Goal: Contribute content

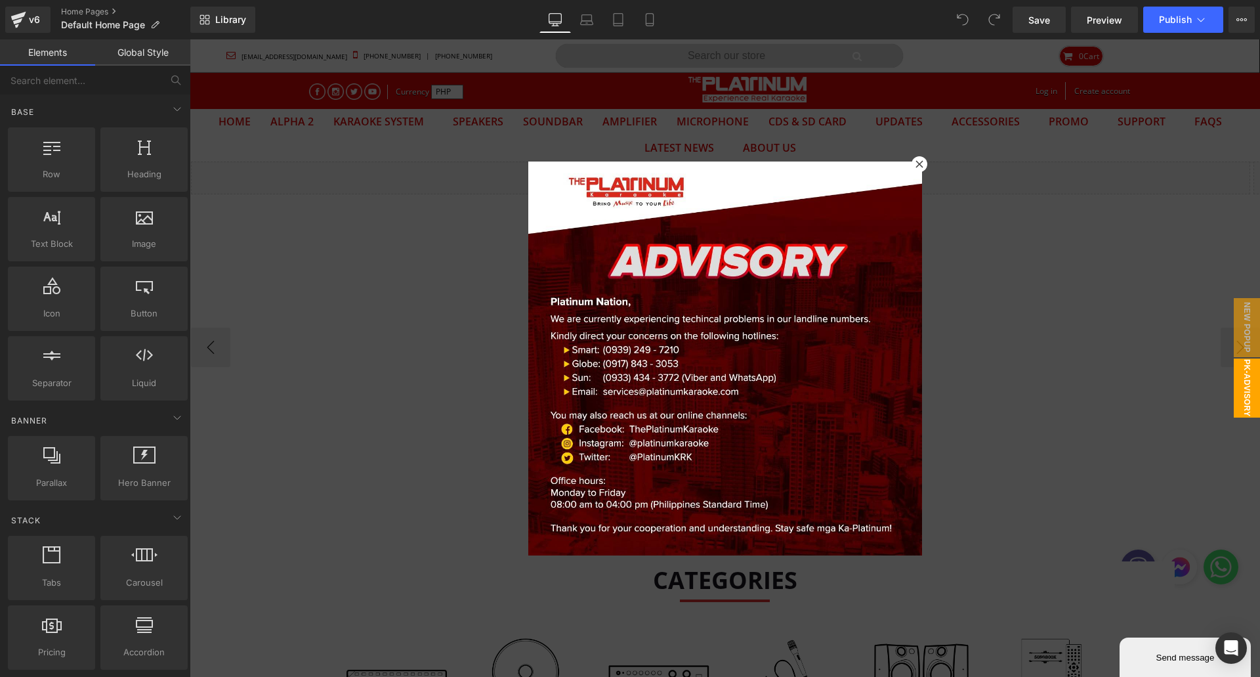
click at [917, 164] on icon at bounding box center [920, 164] width 8 height 8
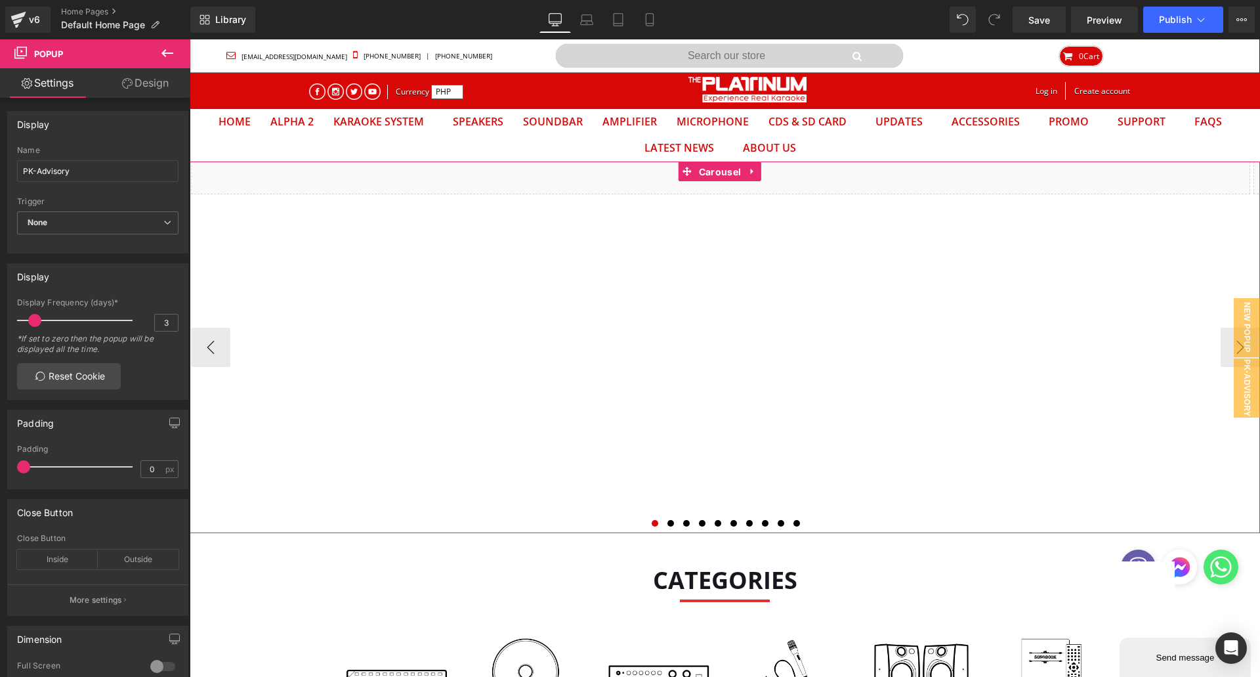
drag, startPoint x: 711, startPoint y: 169, endPoint x: 403, endPoint y: 220, distance: 312.1
click at [712, 169] on span "Carousel" at bounding box center [720, 172] width 49 height 20
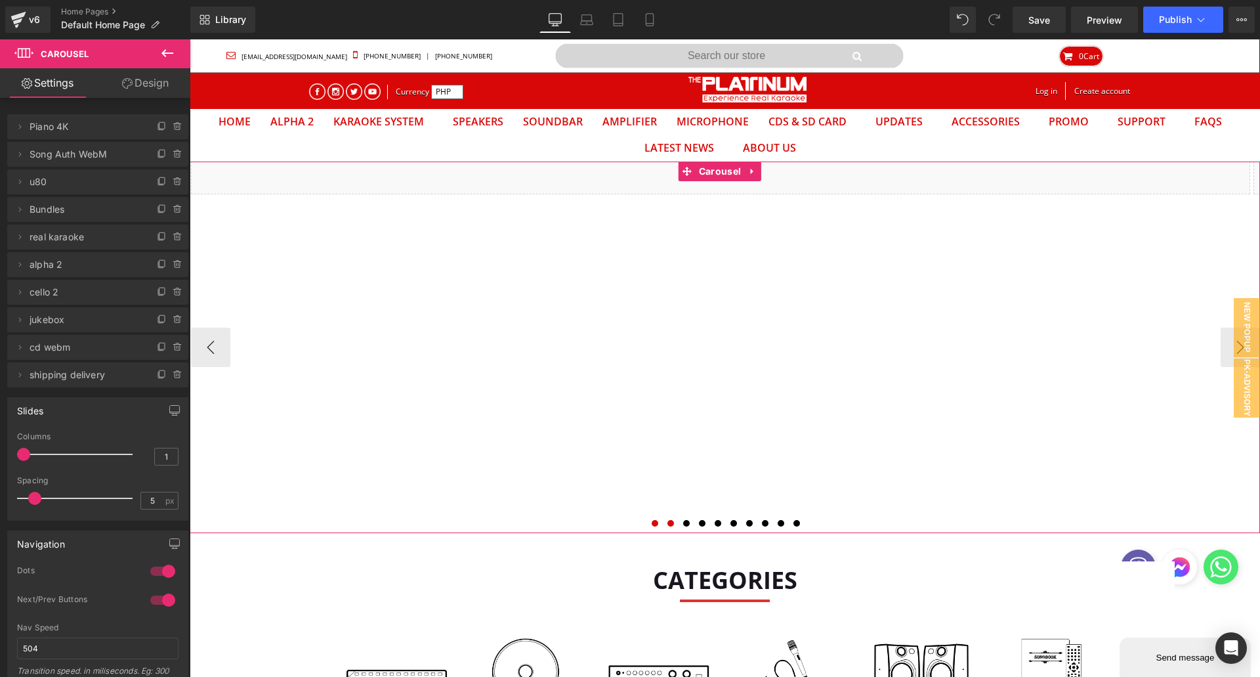
click at [663, 524] on button at bounding box center [671, 523] width 16 height 13
click at [713, 169] on div "Liquid Liquid Liquid" at bounding box center [725, 347] width 1071 height 372
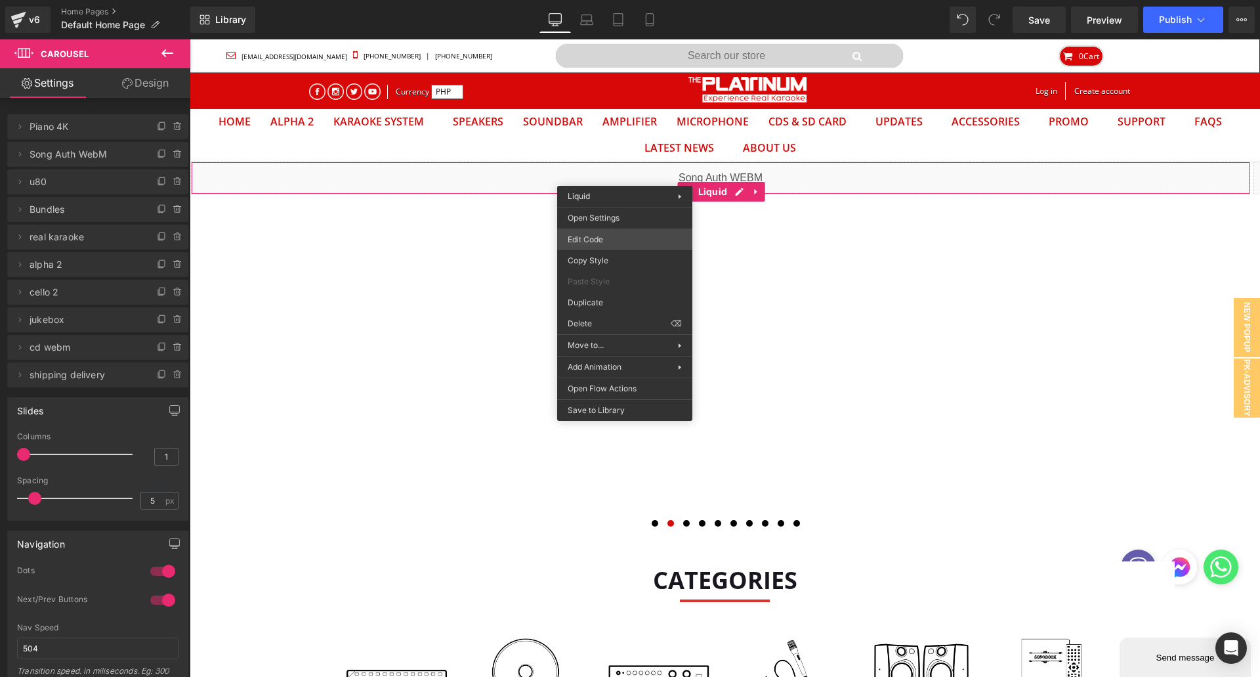
click at [594, 0] on div "Carousel You are previewing how the will restyle your page. You can not edit El…" at bounding box center [630, 0] width 1260 height 0
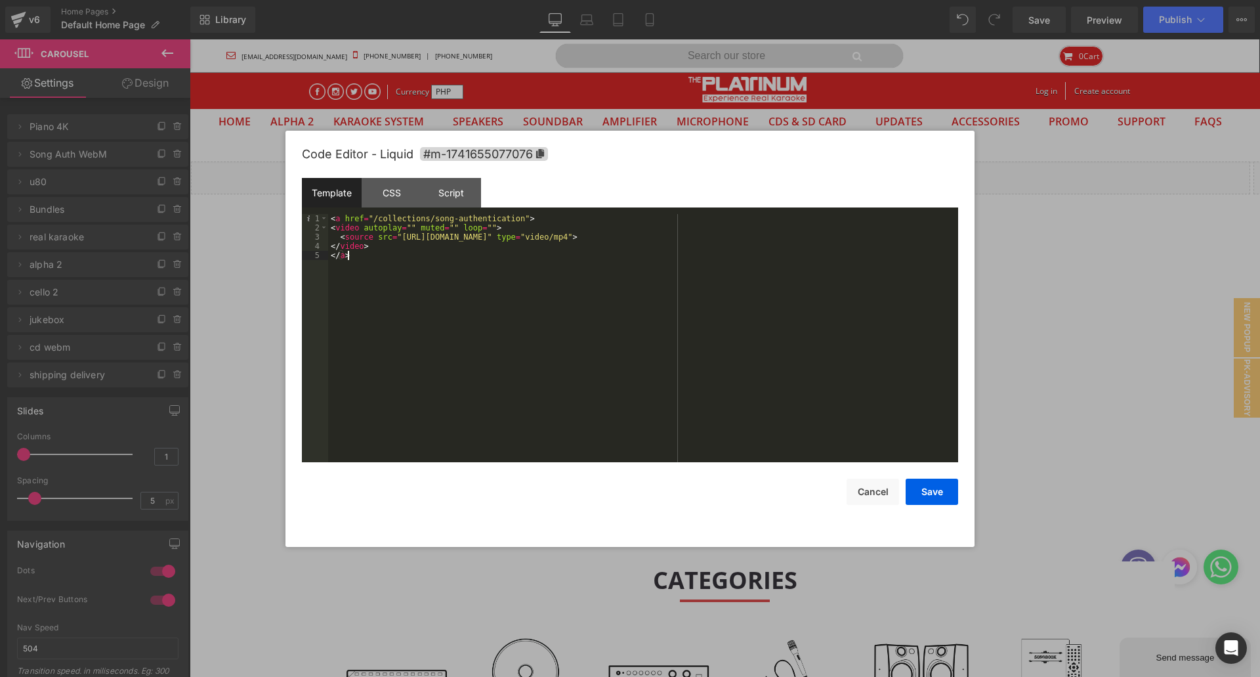
click at [411, 257] on div "< a href = "/collections/song-authentication" > < video autoplay = "" muted = "…" at bounding box center [643, 347] width 630 height 267
click at [399, 236] on div "< a href = "/collections/song-authentication" > < video autoplay = "" muted = "…" at bounding box center [643, 347] width 630 height 267
click at [395, 236] on div "< a href = "/collections/song-authentication" > < video autoplay = "" muted = "…" at bounding box center [643, 347] width 630 height 267
click at [716, 240] on div "< a href = "/collections/song-authentication" > < video autoplay = "" muted = "…" at bounding box center [643, 347] width 630 height 267
drag, startPoint x: 939, startPoint y: 497, endPoint x: 928, endPoint y: 495, distance: 11.3
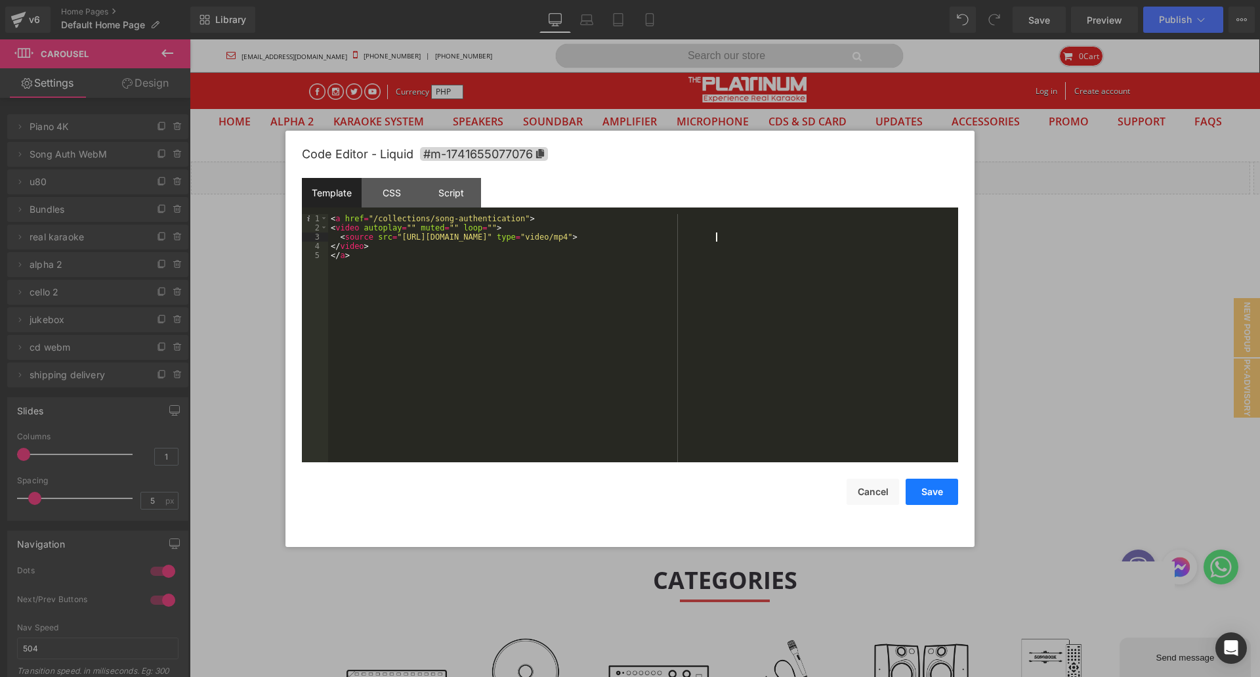
click at [939, 496] on button "Save" at bounding box center [932, 492] width 53 height 26
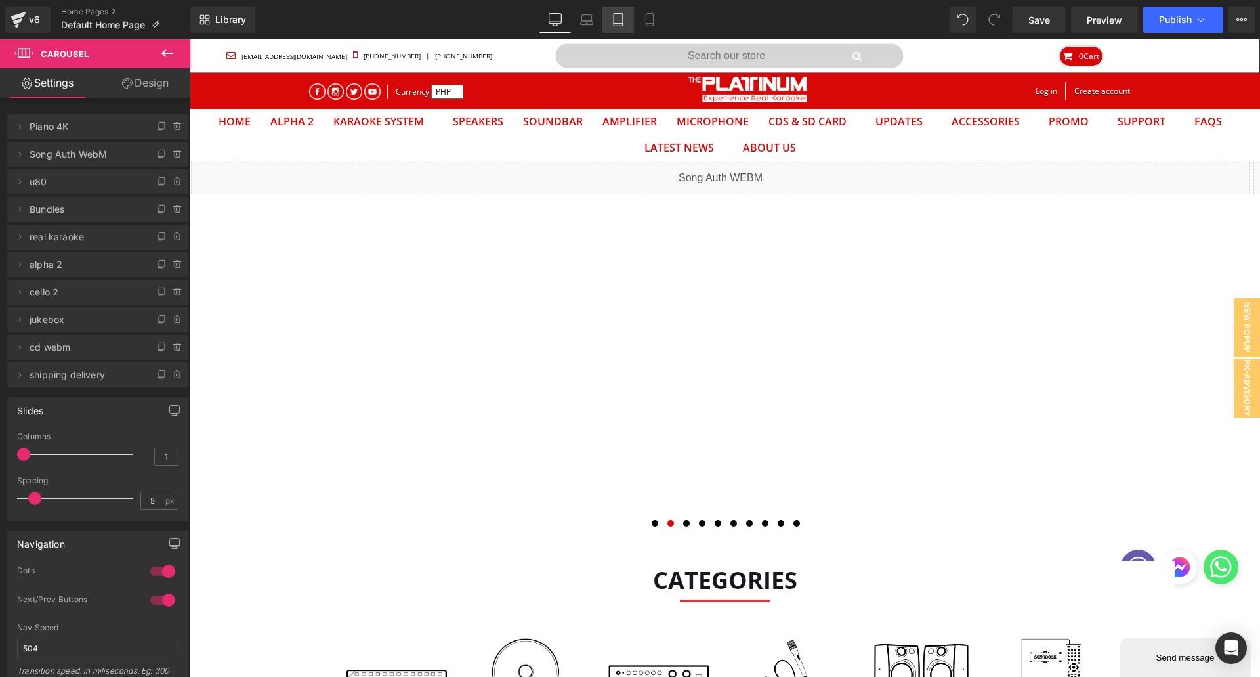
click at [611, 24] on link "Tablet" at bounding box center [619, 20] width 32 height 26
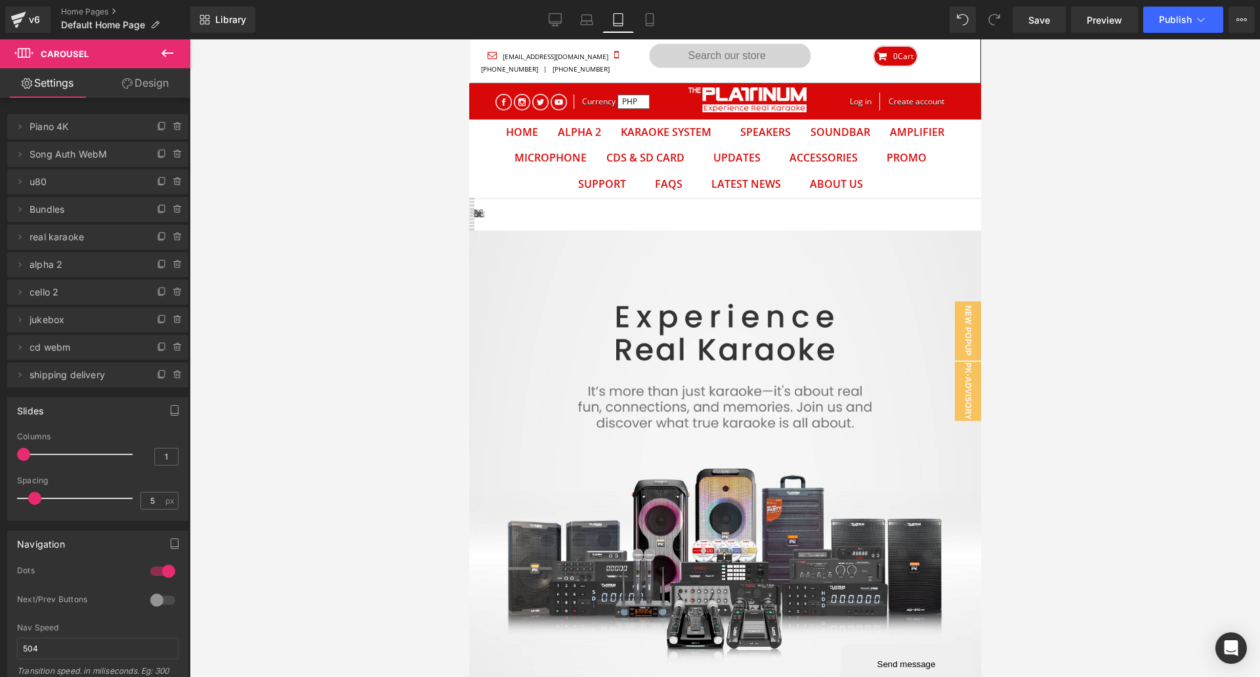
scroll to position [68, 492]
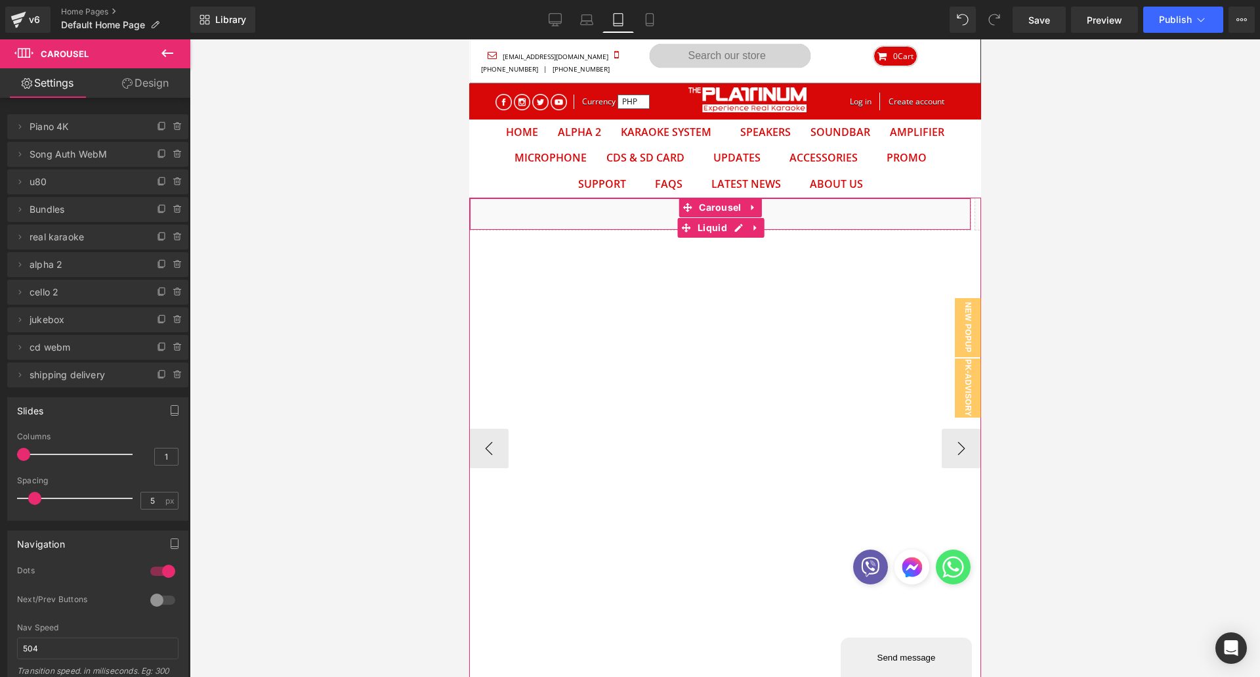
drag, startPoint x: 641, startPoint y: 218, endPoint x: 681, endPoint y: 258, distance: 56.2
click at [641, 217] on div "Liquid" at bounding box center [720, 214] width 502 height 33
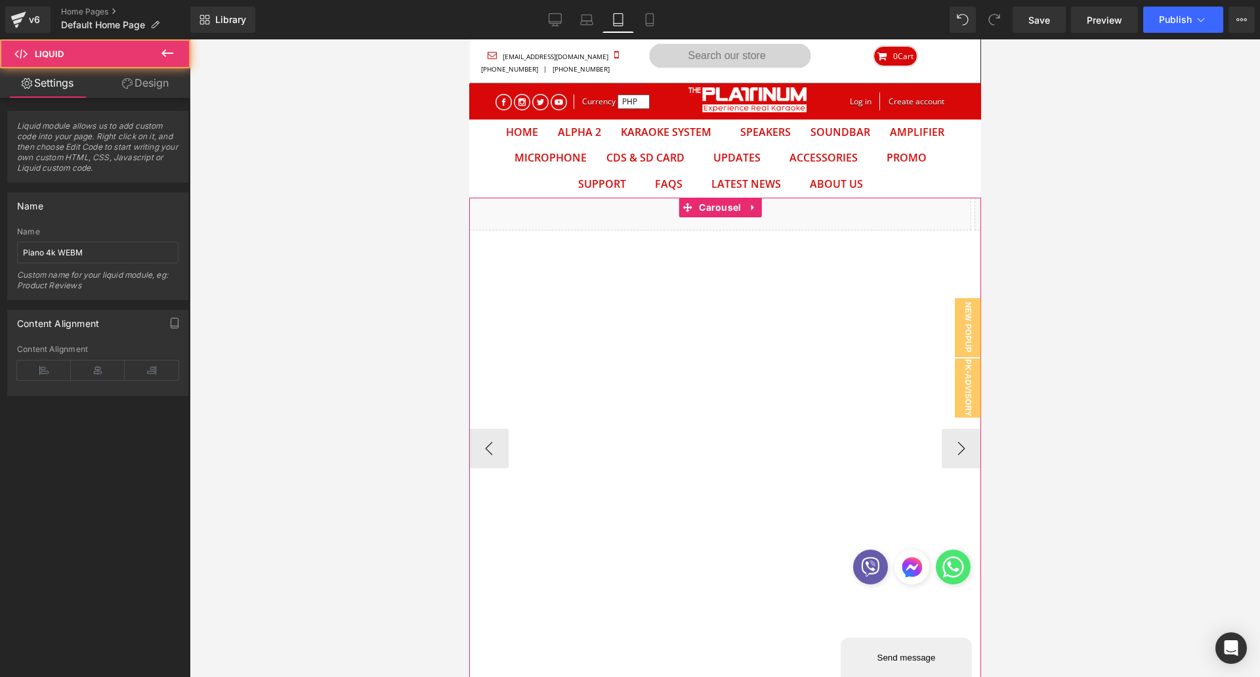
drag, startPoint x: 938, startPoint y: 453, endPoint x: 922, endPoint y: 450, distance: 16.0
click at [941, 453] on button "›" at bounding box center [960, 448] width 39 height 39
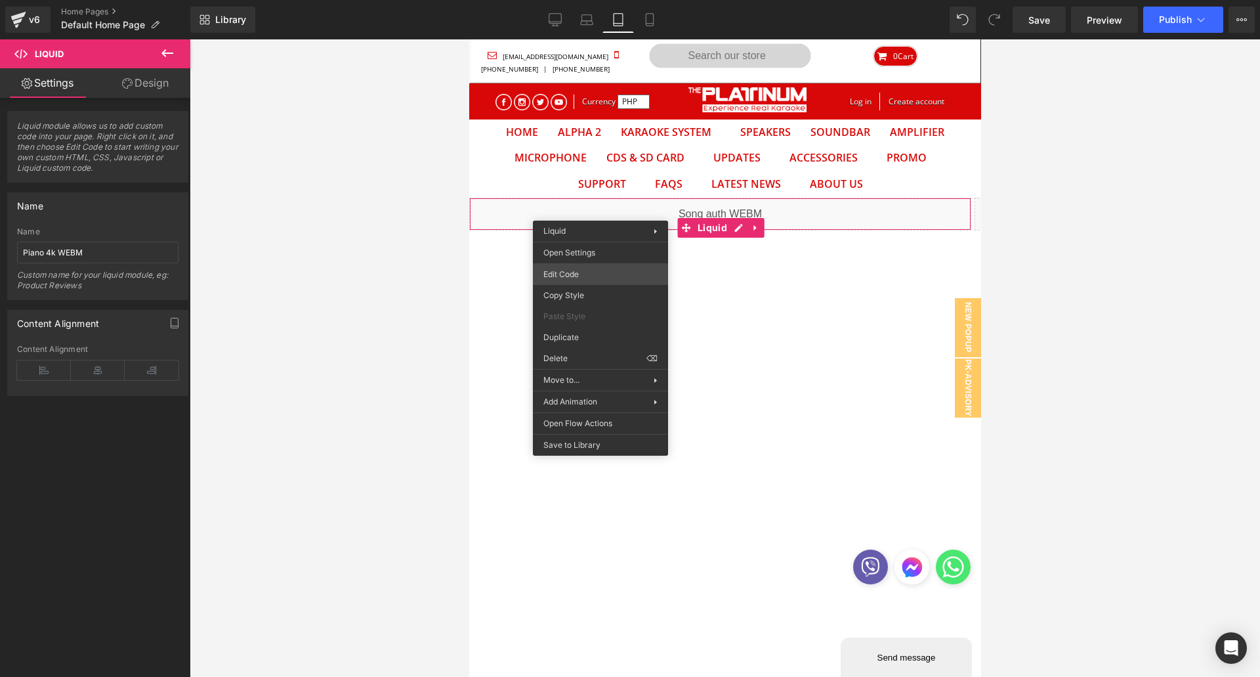
click at [601, 0] on div "Carousel You are previewing how the will restyle your page. You can not edit El…" at bounding box center [630, 0] width 1260 height 0
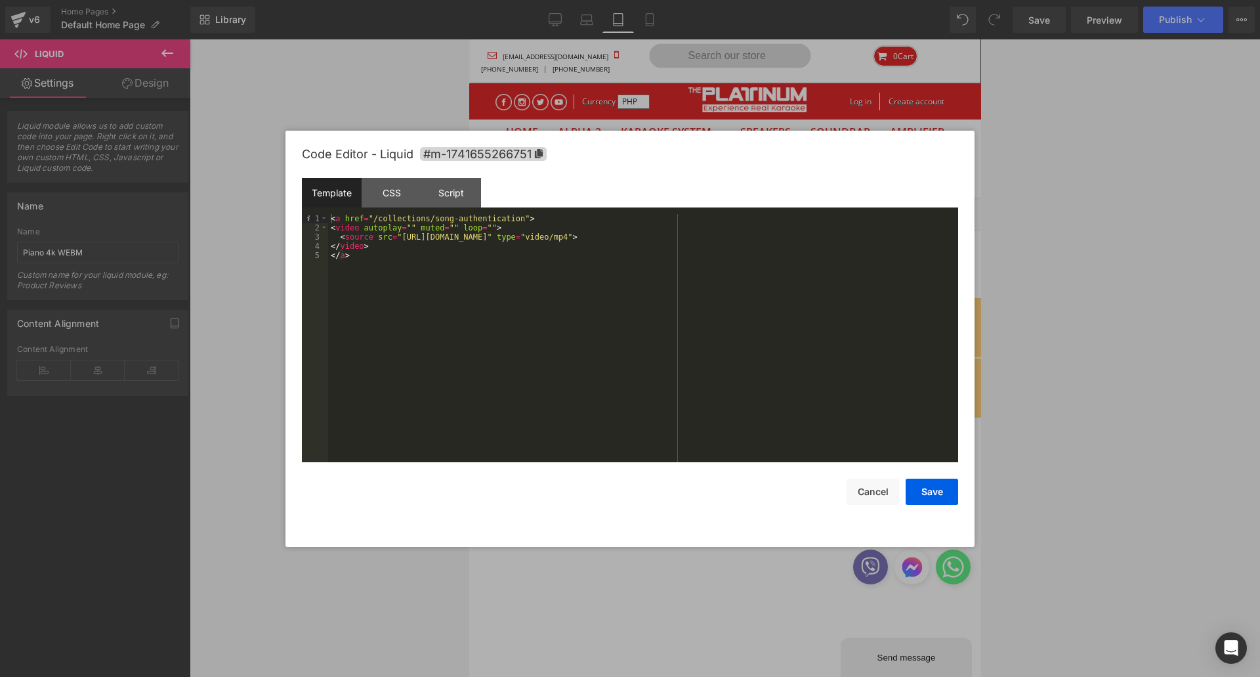
click at [397, 236] on div "< a href = "/collections/song-authentication" > < video autoplay = "" muted = "…" at bounding box center [643, 347] width 630 height 267
click at [714, 234] on div "< a href = "/collections/song-authentication" > < video autoplay = "" muted = "…" at bounding box center [643, 347] width 630 height 267
click at [939, 484] on button "Save" at bounding box center [932, 492] width 53 height 26
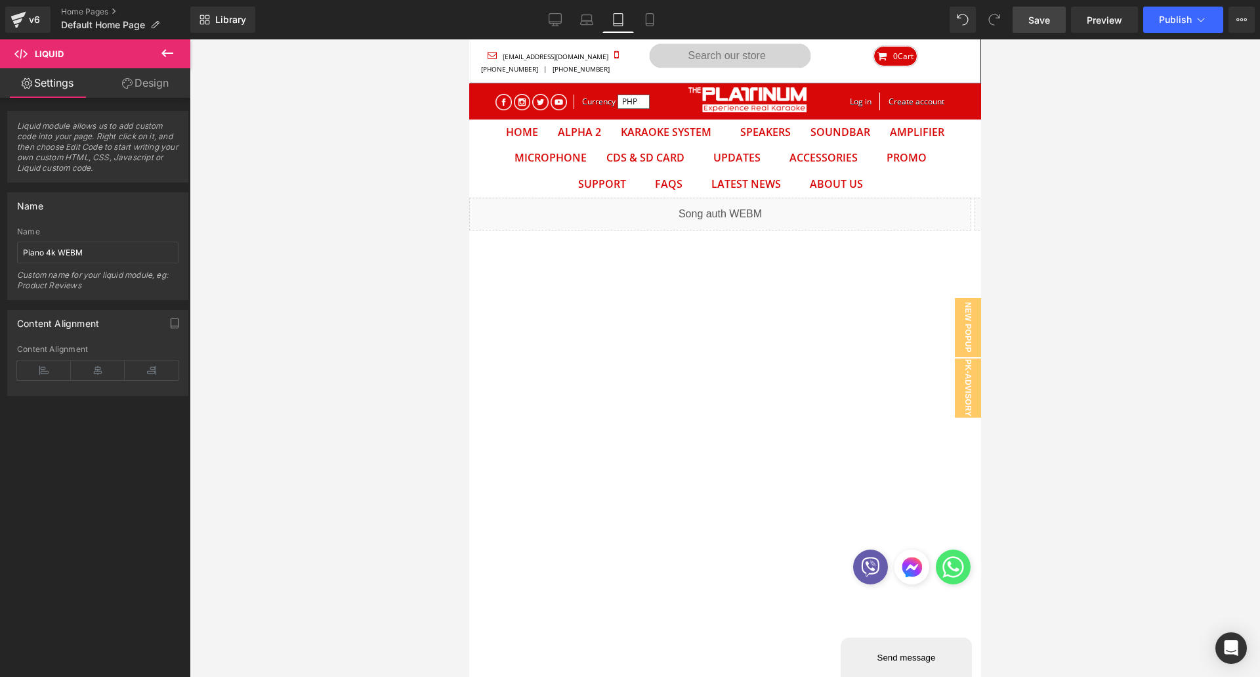
click at [1031, 28] on link "Save" at bounding box center [1039, 20] width 53 height 26
click at [1155, 15] on button "Publish" at bounding box center [1184, 20] width 80 height 26
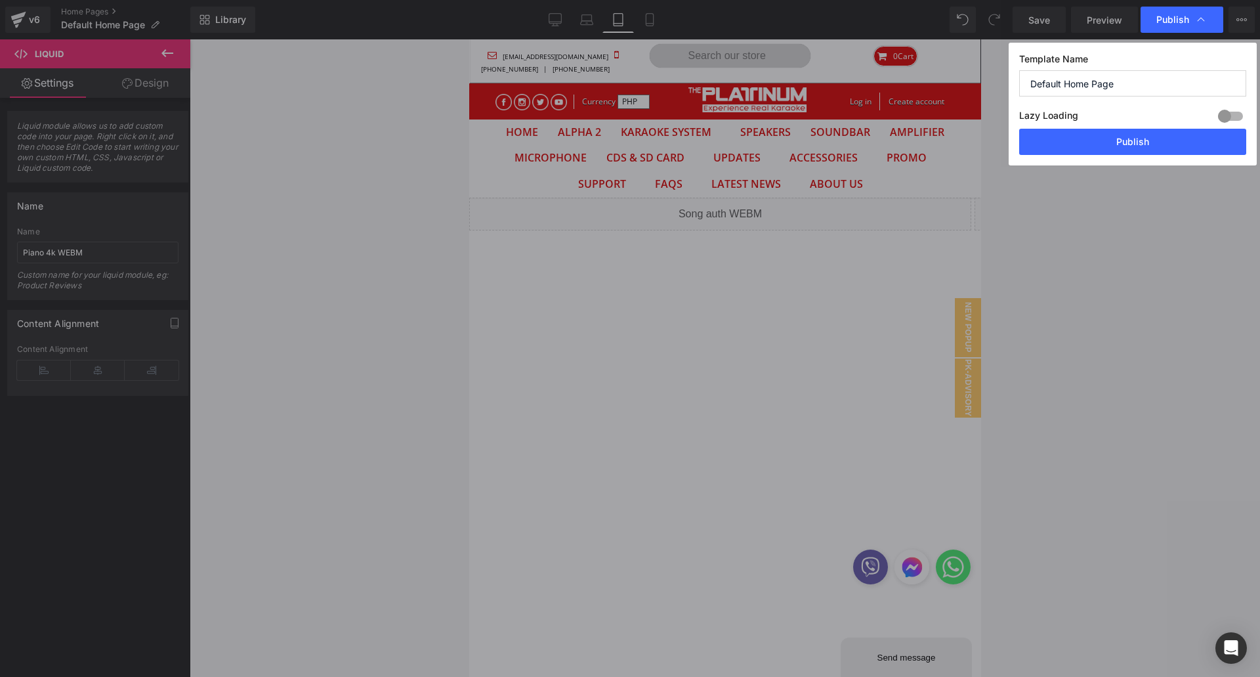
drag, startPoint x: 1092, startPoint y: 146, endPoint x: 1083, endPoint y: 148, distance: 9.6
click at [1091, 145] on button "Publish" at bounding box center [1133, 142] width 227 height 26
